Goal: Task Accomplishment & Management: Manage account settings

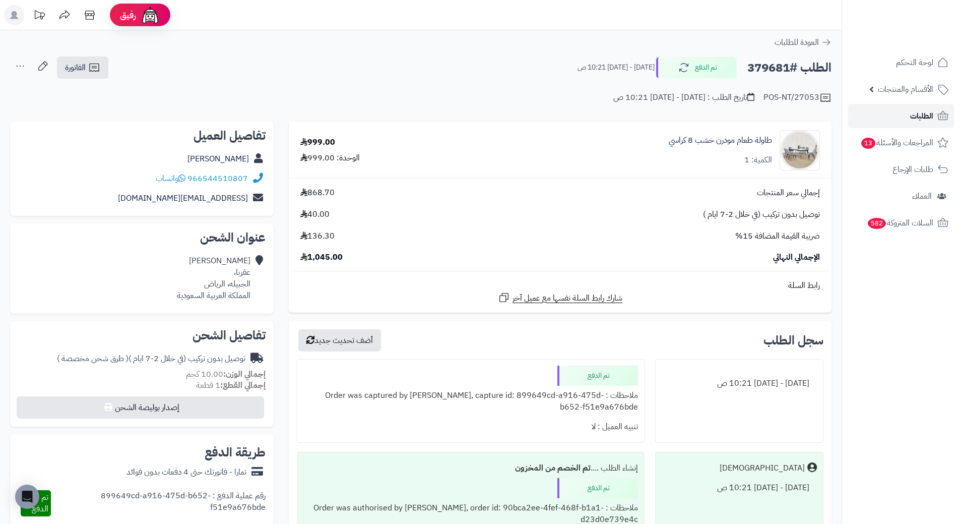
click at [924, 121] on span "الطلبات" at bounding box center [921, 116] width 23 height 14
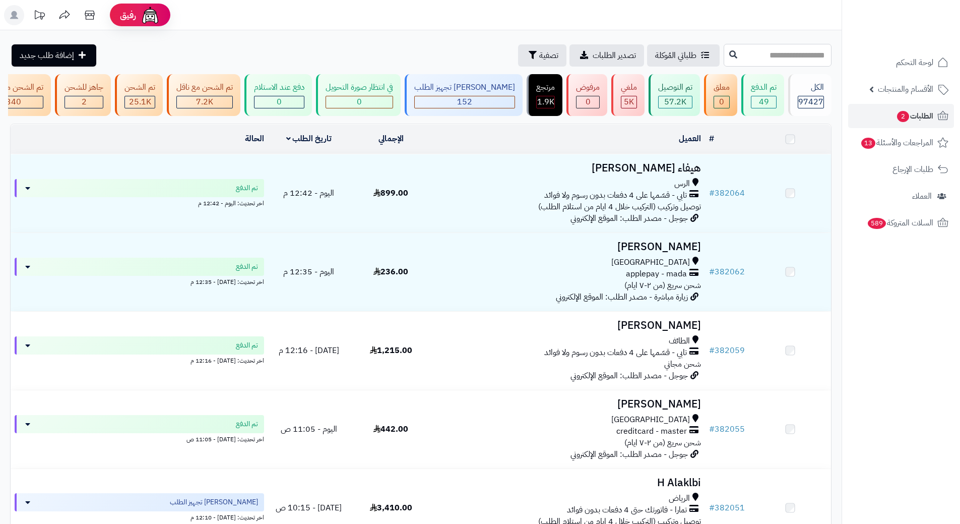
click at [773, 52] on input "text" at bounding box center [778, 55] width 108 height 23
paste input "******"
type input "******"
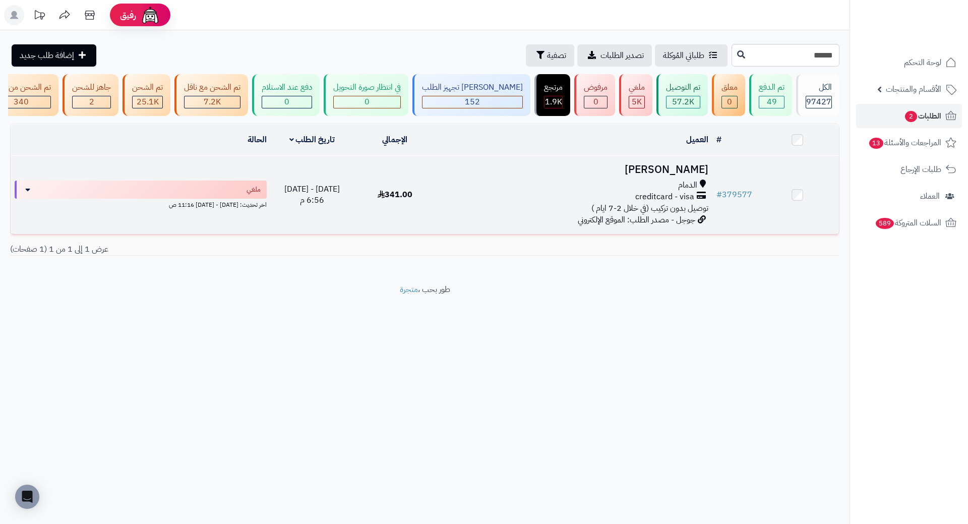
click at [698, 170] on h3 "Mohammed Hazazi" at bounding box center [575, 170] width 268 height 12
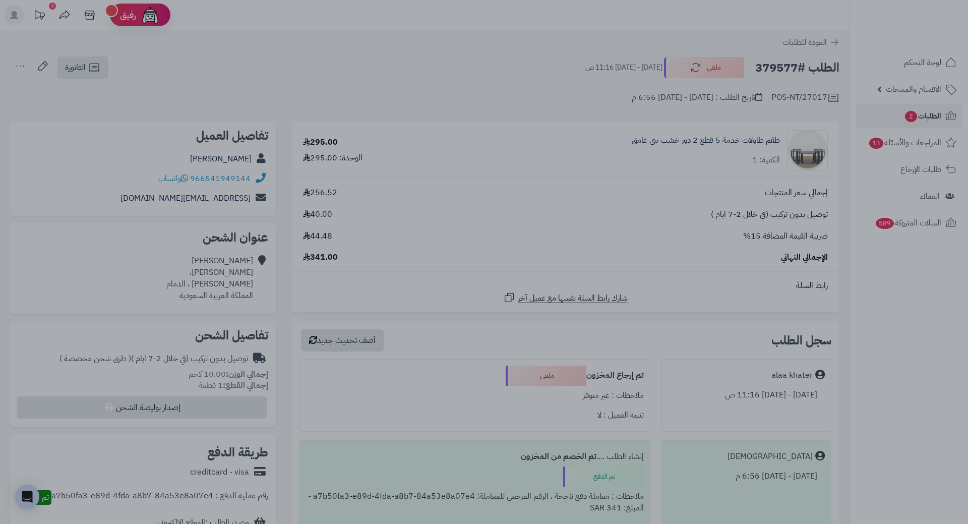
click at [498, 94] on div at bounding box center [484, 262] width 968 height 524
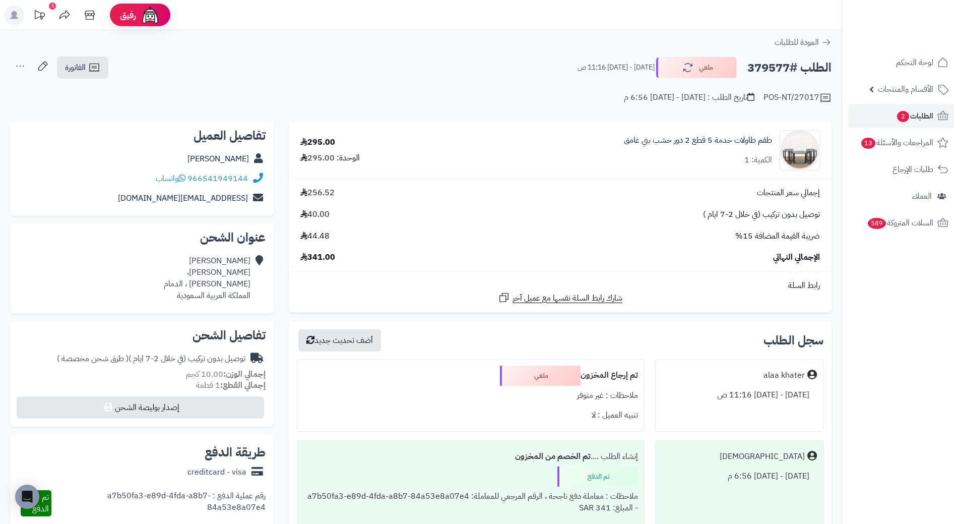
click at [763, 69] on h2 "الطلب #379577" at bounding box center [790, 67] width 84 height 21
copy h2 "379577"
click at [922, 119] on span "الطلبات 2" at bounding box center [914, 116] width 37 height 14
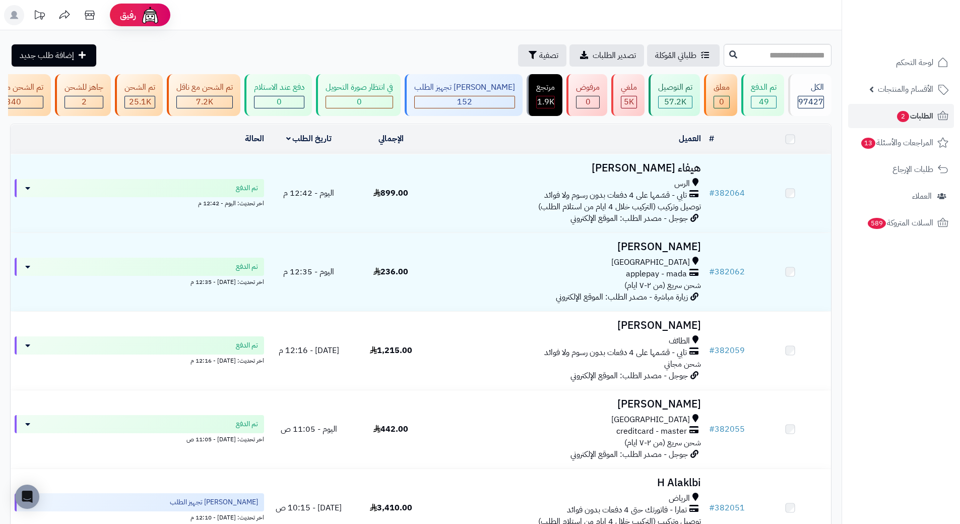
click at [786, 57] on input "text" at bounding box center [778, 55] width 108 height 23
type input "******"
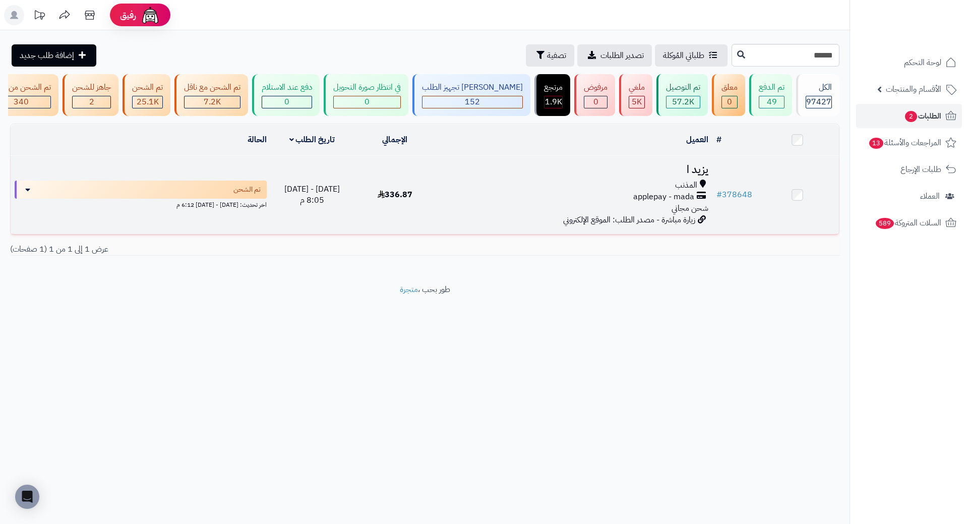
click at [690, 175] on h3 "يزيد ا" at bounding box center [575, 170] width 268 height 12
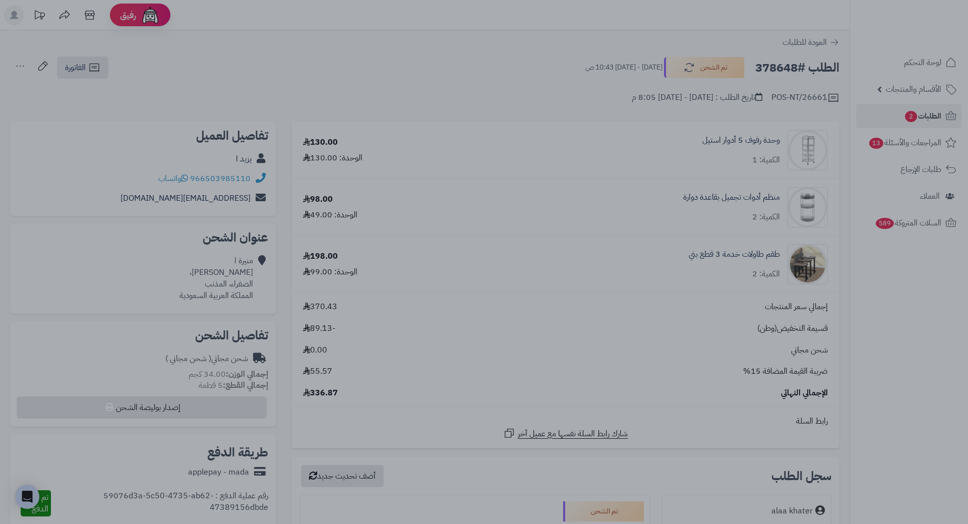
click at [402, 82] on div at bounding box center [484, 262] width 968 height 524
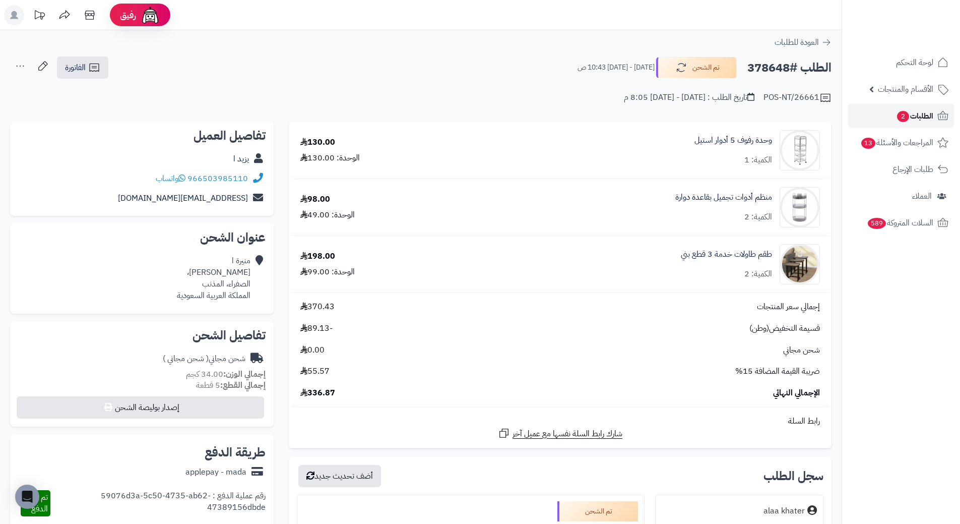
click at [912, 122] on span "الطلبات 2" at bounding box center [914, 116] width 37 height 14
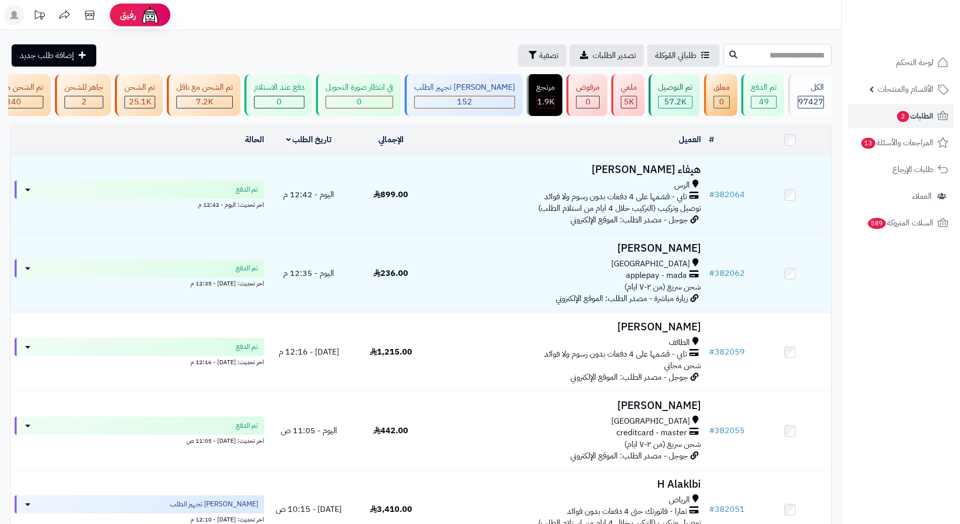
click at [762, 55] on input "text" at bounding box center [778, 55] width 108 height 23
paste input "******"
type input "******"
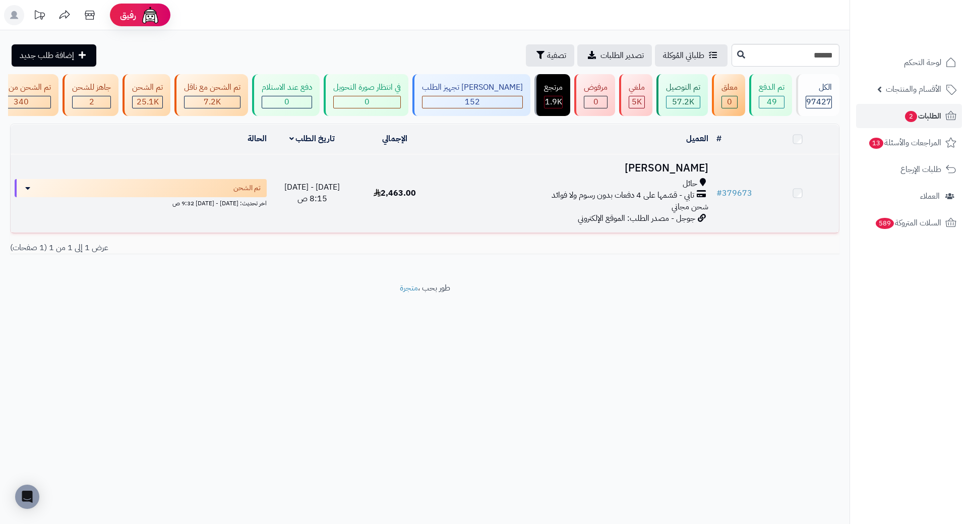
click at [679, 174] on h3 "تهاني الغيثي" at bounding box center [575, 168] width 268 height 12
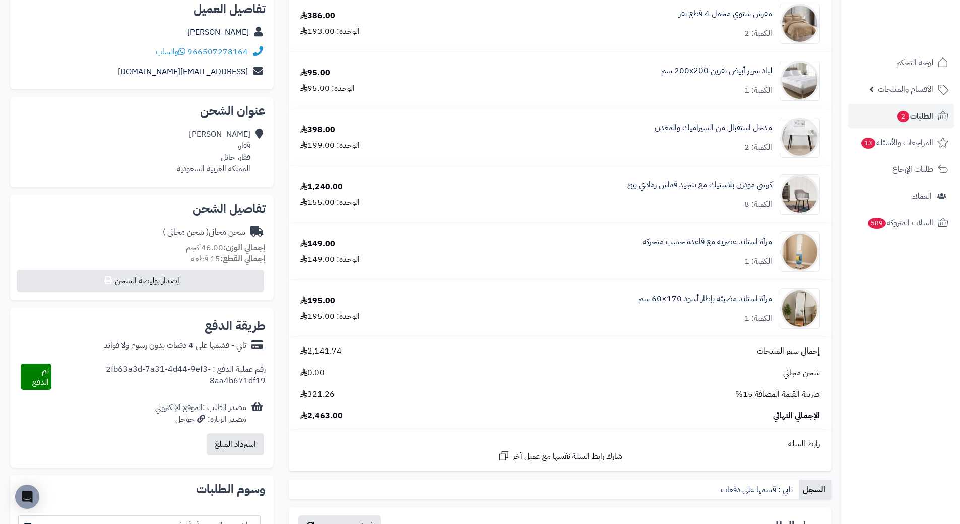
scroll to position [101, 0]
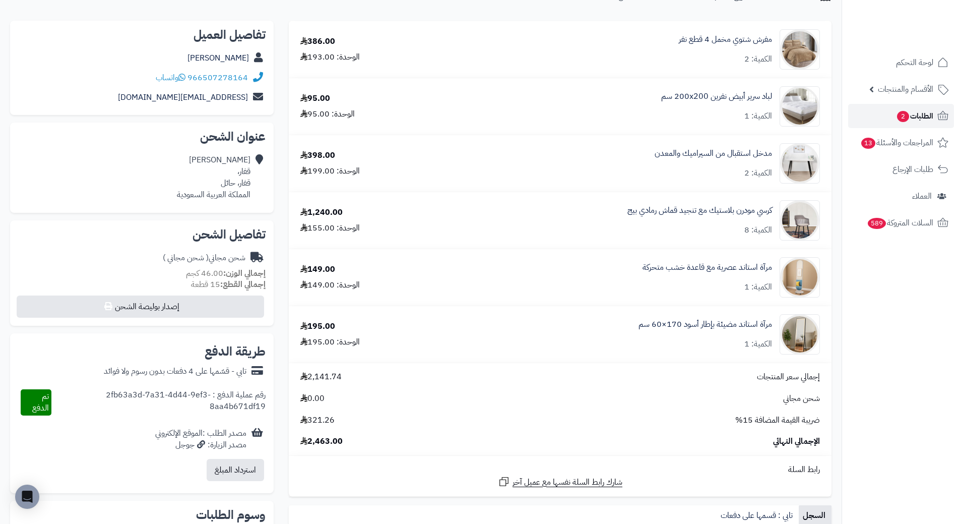
click at [909, 122] on span "الطلبات 2" at bounding box center [914, 116] width 37 height 14
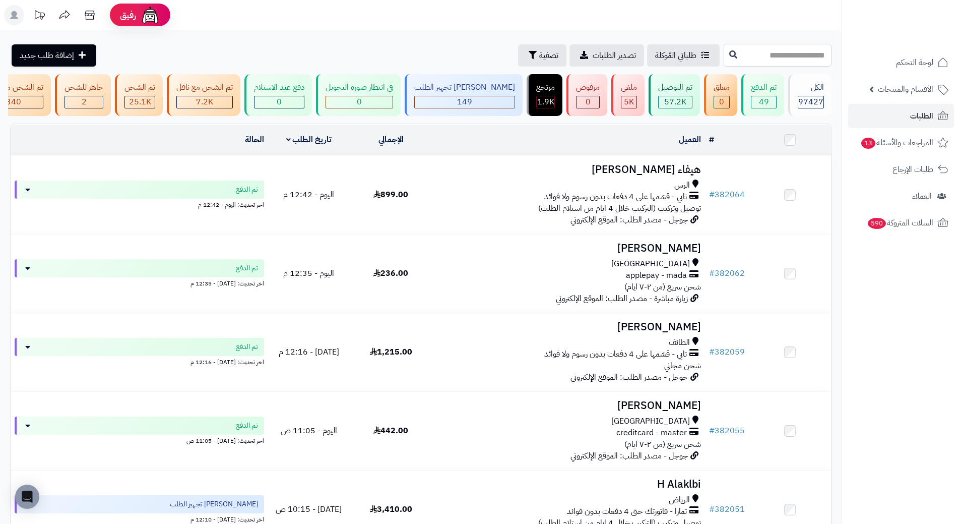
click at [772, 52] on input "text" at bounding box center [778, 55] width 108 height 23
paste input "******"
type input "******"
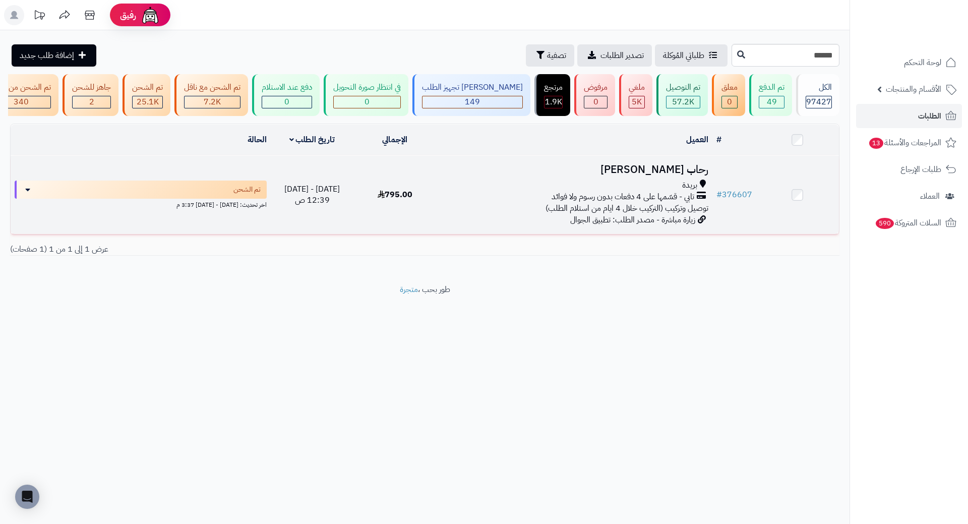
click at [657, 171] on h3 "رحاب [PERSON_NAME]" at bounding box center [575, 170] width 268 height 12
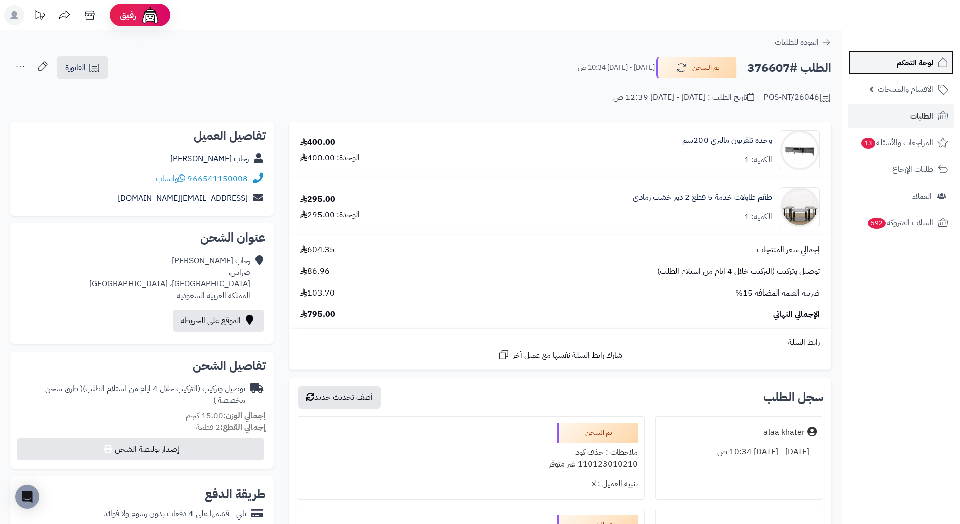
click at [924, 63] on span "لوحة التحكم" at bounding box center [915, 62] width 37 height 14
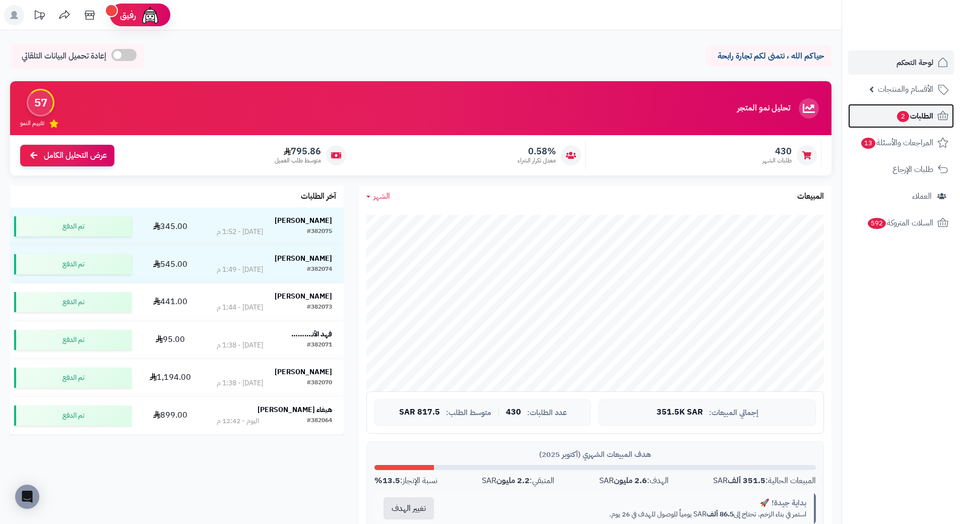
click at [928, 116] on span "الطلبات 2" at bounding box center [914, 116] width 37 height 14
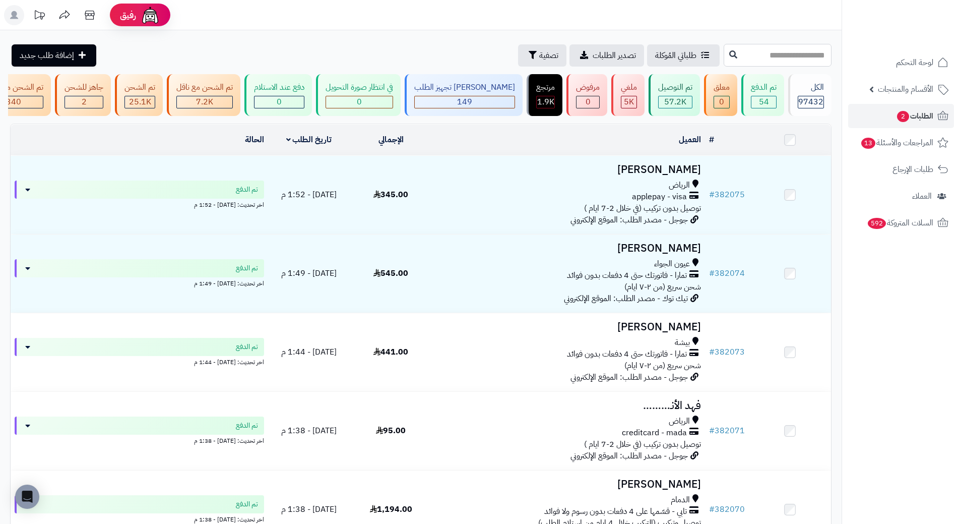
click at [761, 64] on input "text" at bounding box center [778, 55] width 108 height 23
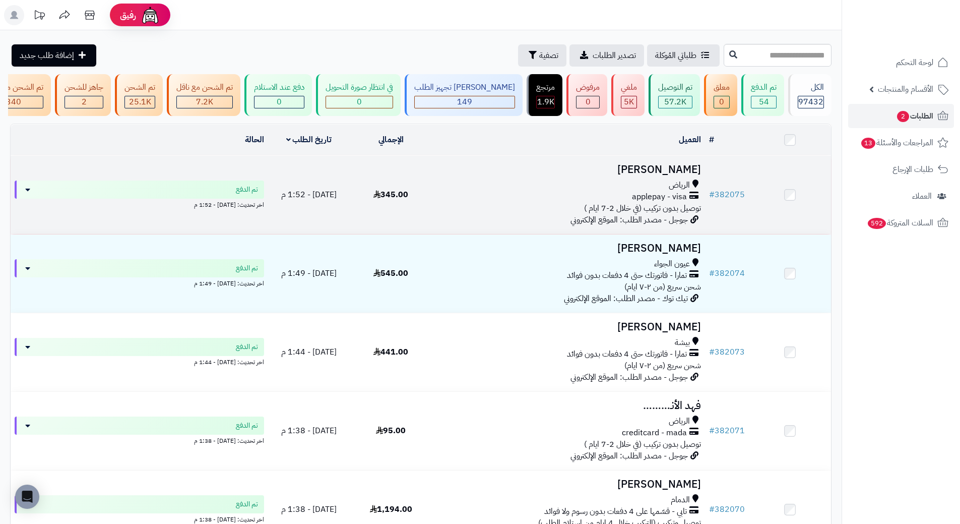
click at [671, 175] on h3 "[PERSON_NAME]" at bounding box center [568, 170] width 265 height 12
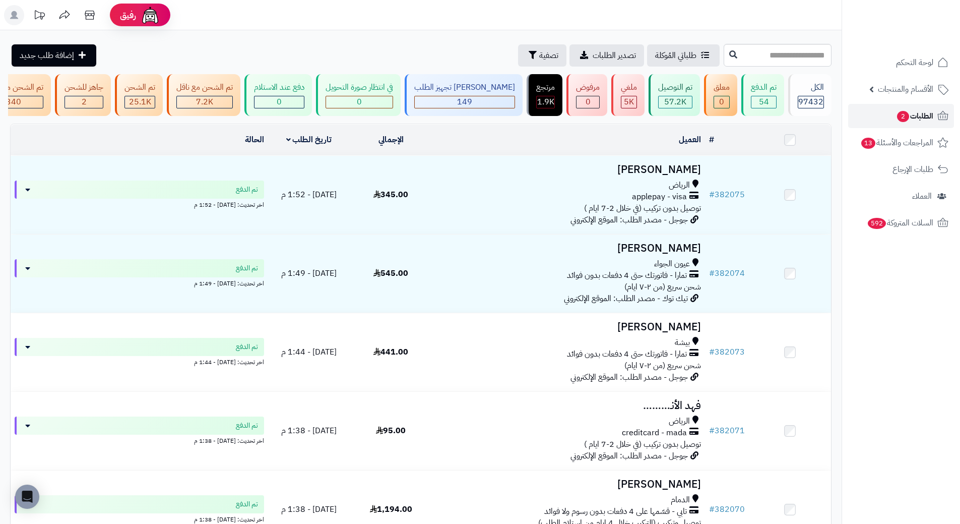
click at [939, 117] on icon at bounding box center [943, 115] width 11 height 9
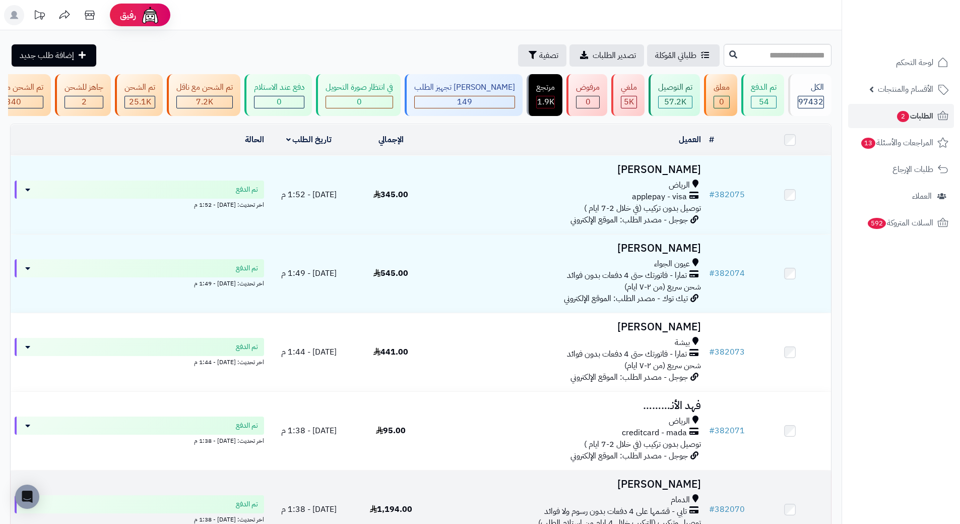
scroll to position [50, 0]
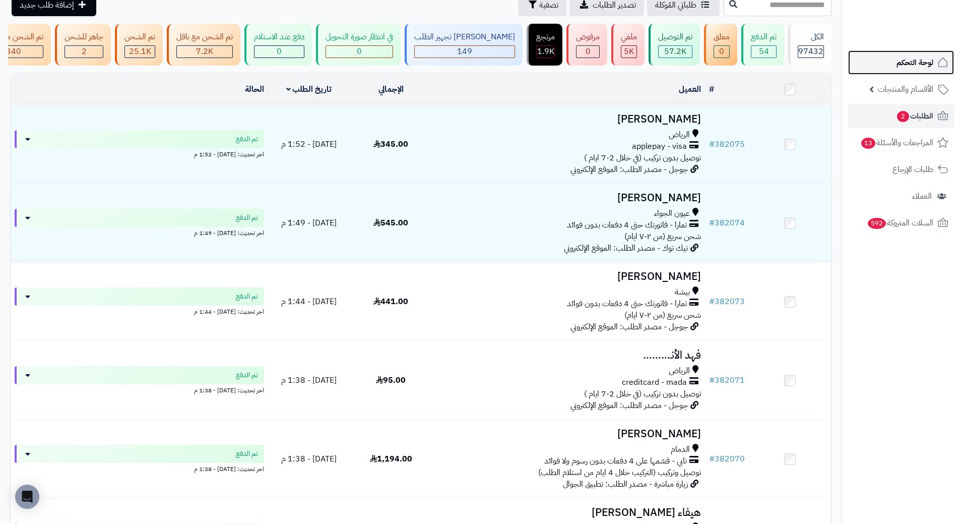
click at [929, 64] on span "لوحة التحكم" at bounding box center [915, 62] width 37 height 14
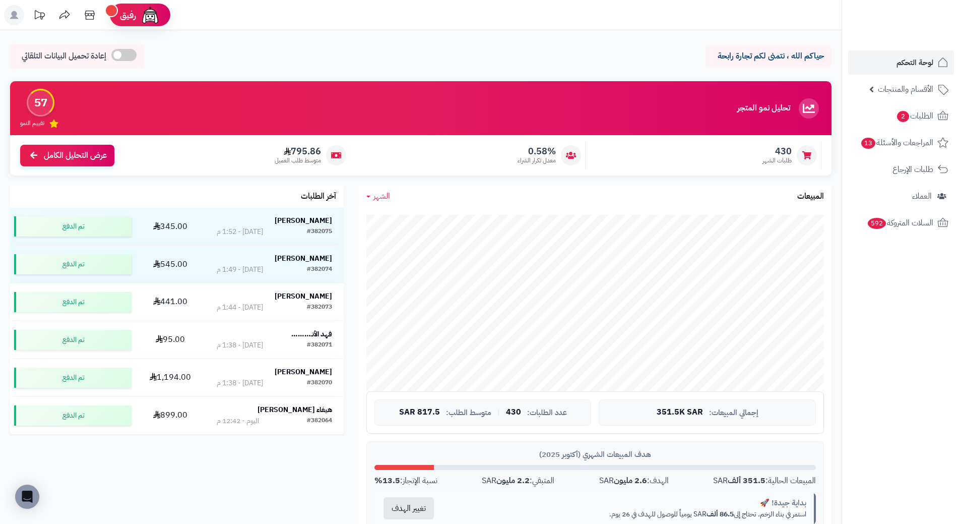
click at [381, 196] on span "الشهر" at bounding box center [382, 196] width 17 height 12
click at [405, 241] on link "الأسبوع" at bounding box center [399, 238] width 81 height 19
click at [377, 199] on span "الأسبوع" at bounding box center [385, 196] width 23 height 12
click at [410, 257] on link "الشهر" at bounding box center [399, 257] width 81 height 19
click at [374, 197] on span "الشهر" at bounding box center [382, 196] width 17 height 12
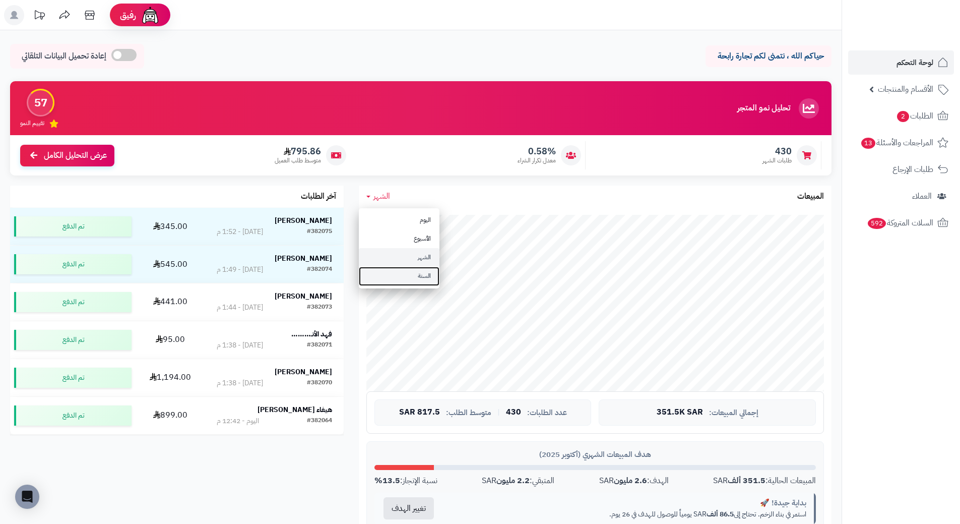
click at [422, 280] on link "السنة" at bounding box center [399, 276] width 81 height 19
click at [389, 197] on span "السنة" at bounding box center [382, 196] width 17 height 12
click at [402, 235] on link "الأسبوع" at bounding box center [399, 238] width 81 height 19
